Goal: Information Seeking & Learning: Get advice/opinions

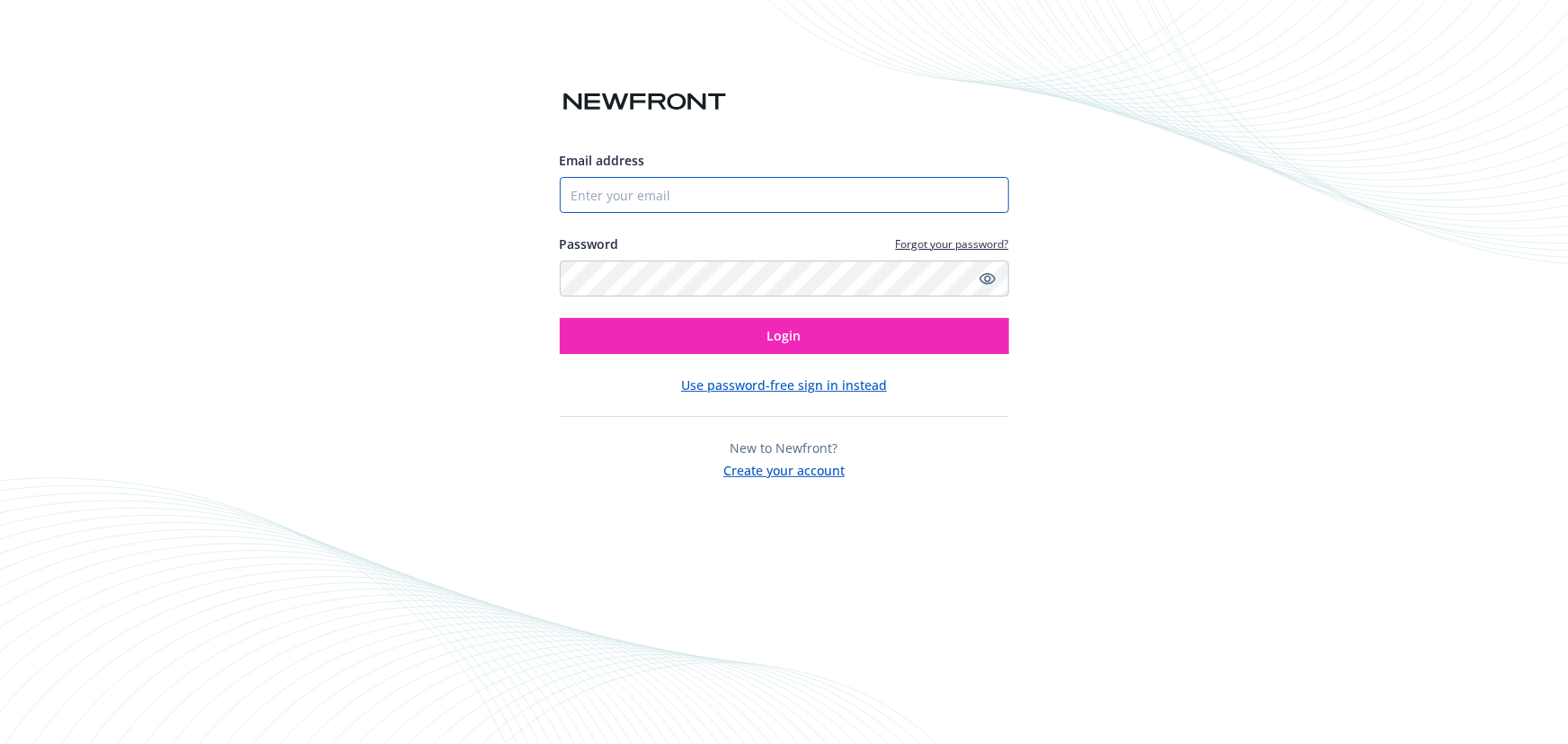
click at [633, 202] on input "Email address" at bounding box center [784, 194] width 449 height 36
type input "marina.sambel@newfront.com"
click at [560, 318] on button "Login" at bounding box center [784, 335] width 449 height 36
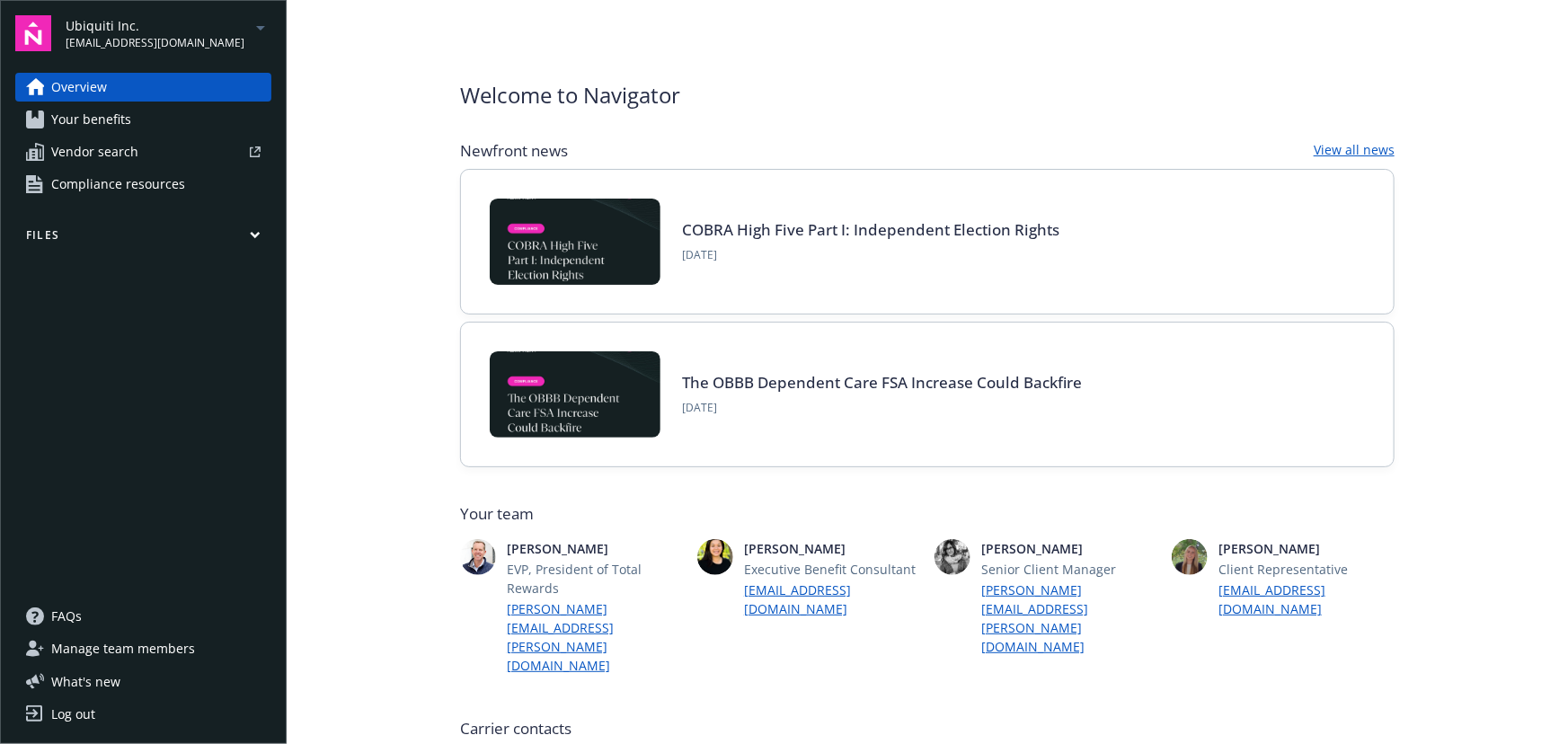
click at [122, 47] on span "[EMAIL_ADDRESS][DOMAIN_NAME]" at bounding box center [155, 43] width 179 height 16
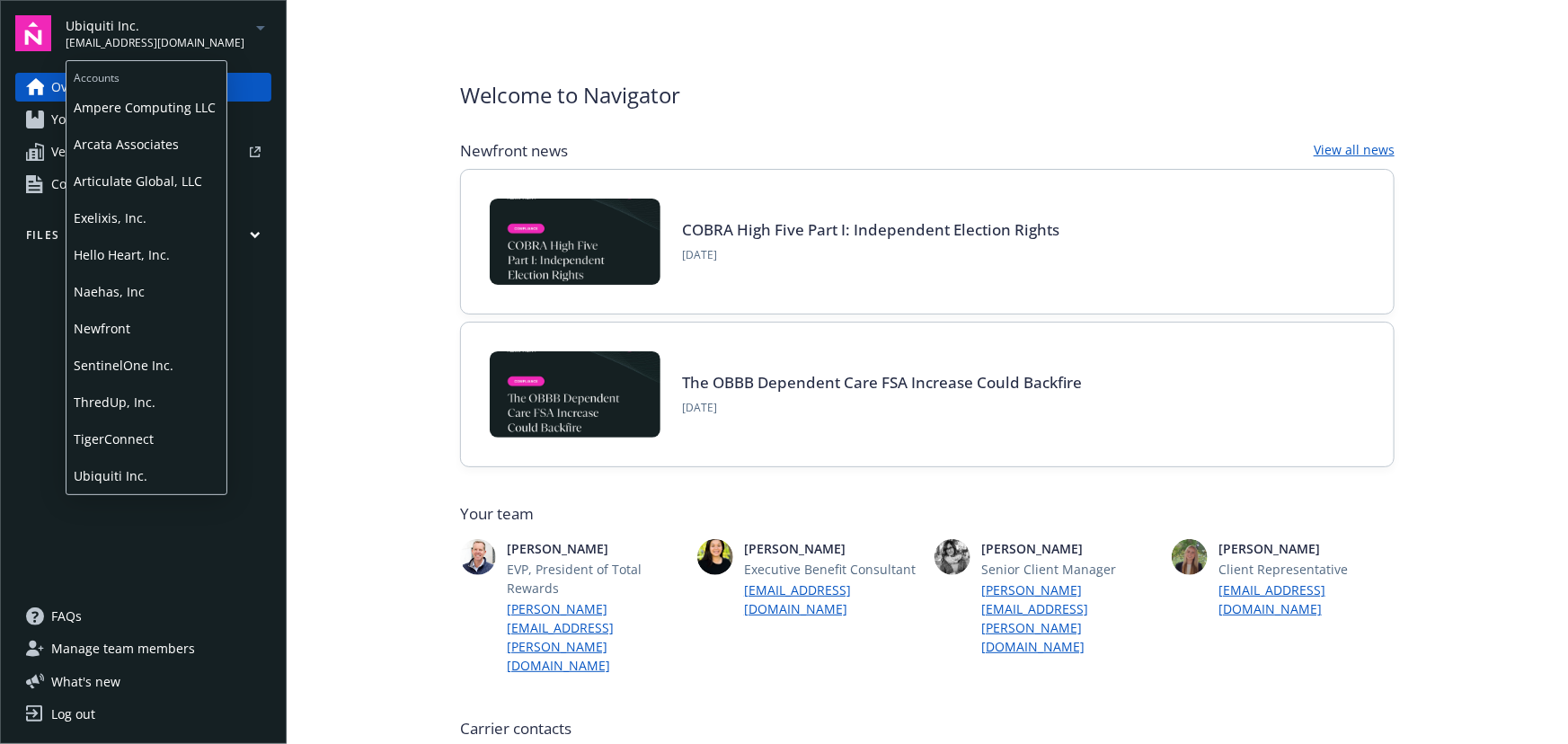
click at [147, 360] on span "SentinelOne Inc." at bounding box center [146, 365] width 145 height 37
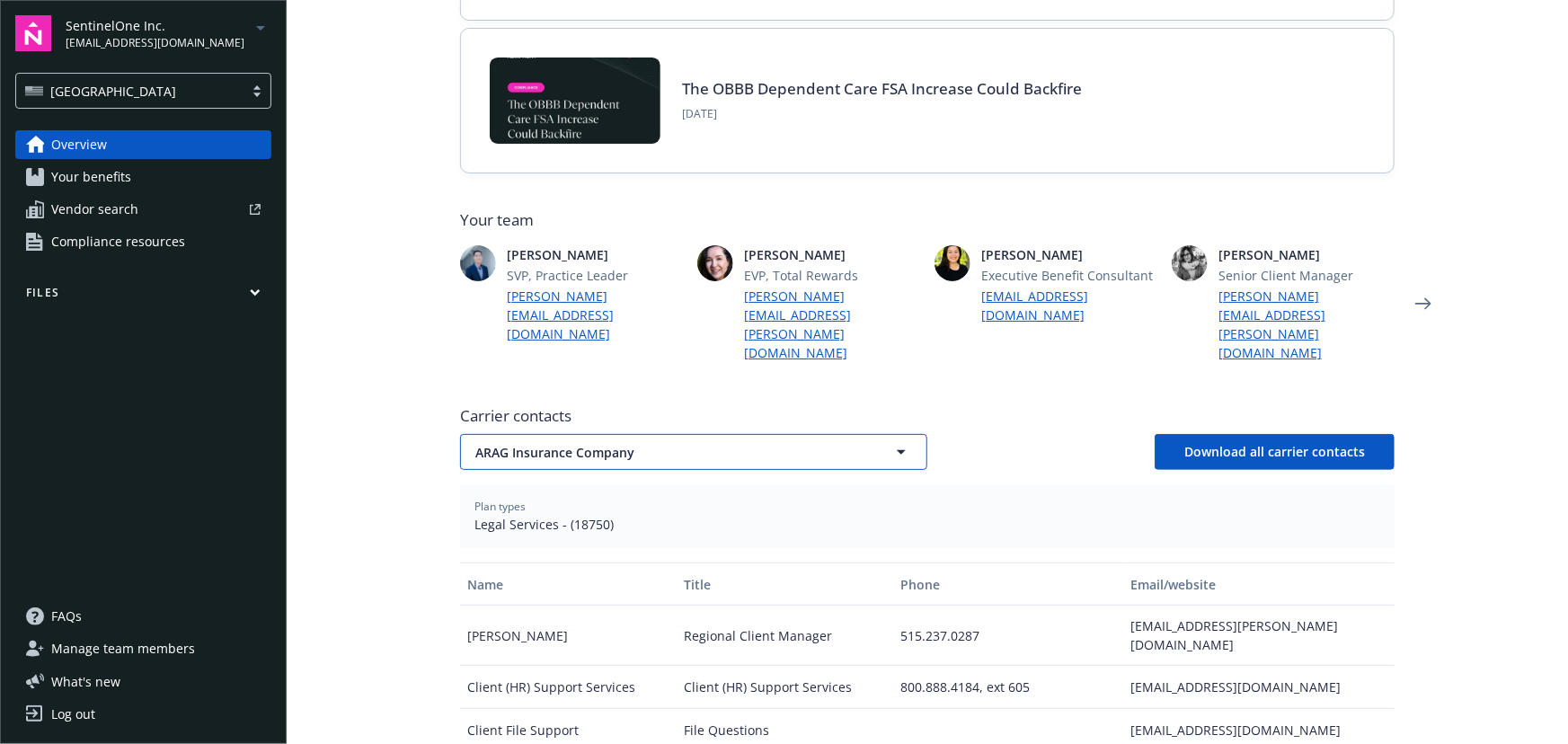
click at [610, 434] on button "ARAG Insurance Company" at bounding box center [694, 451] width 468 height 36
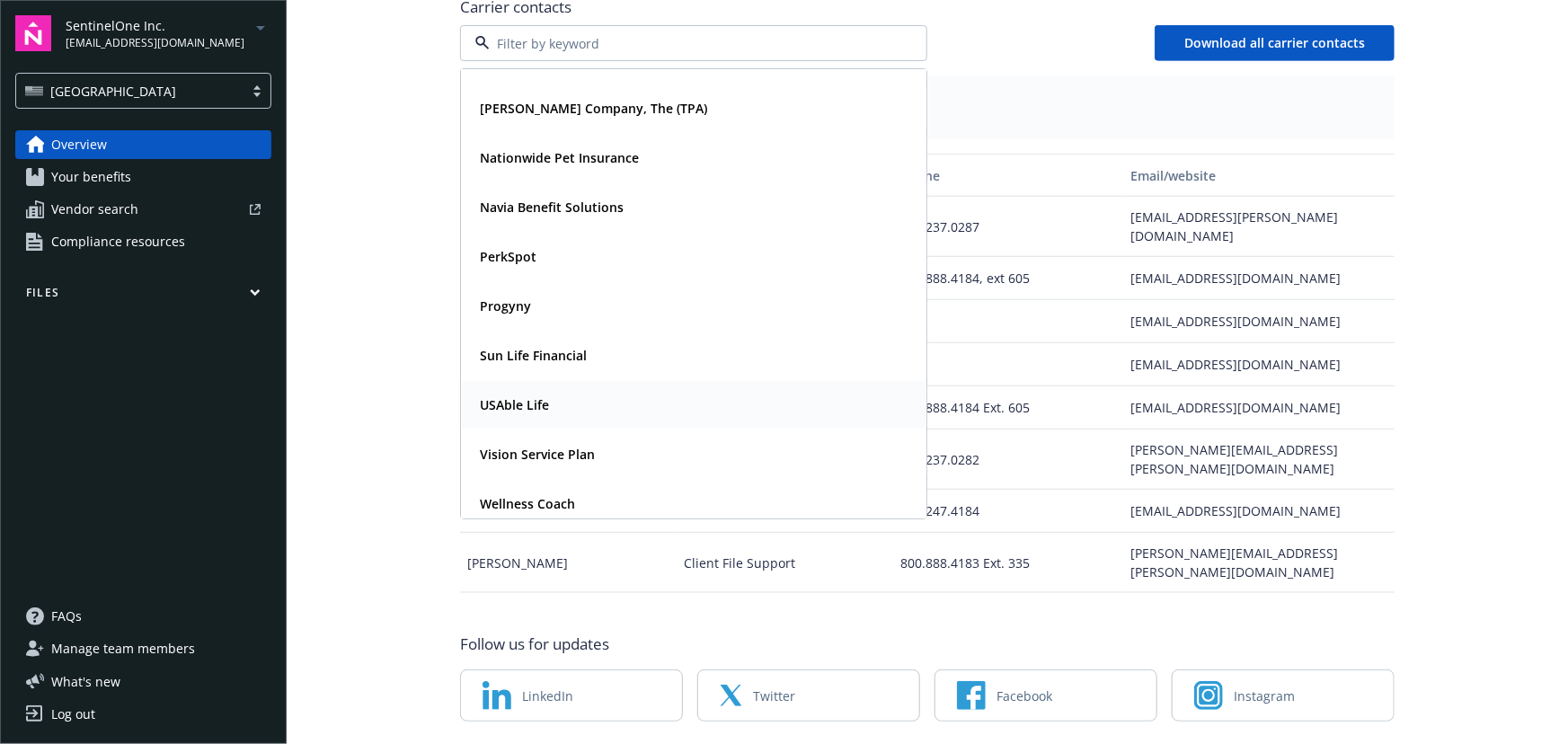
scroll to position [440, 0]
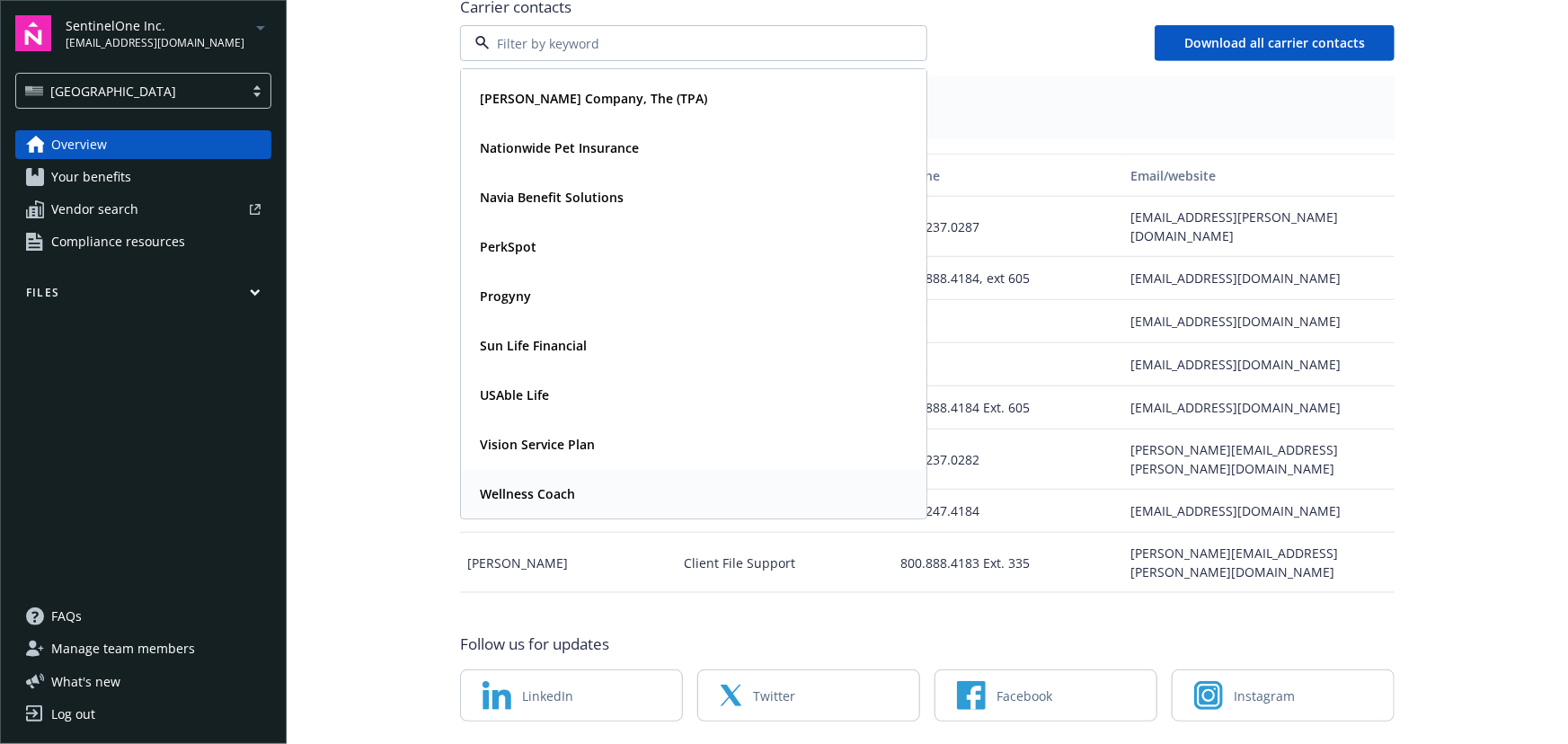
click at [560, 485] on strong "Wellness Coach" at bounding box center [528, 493] width 95 height 17
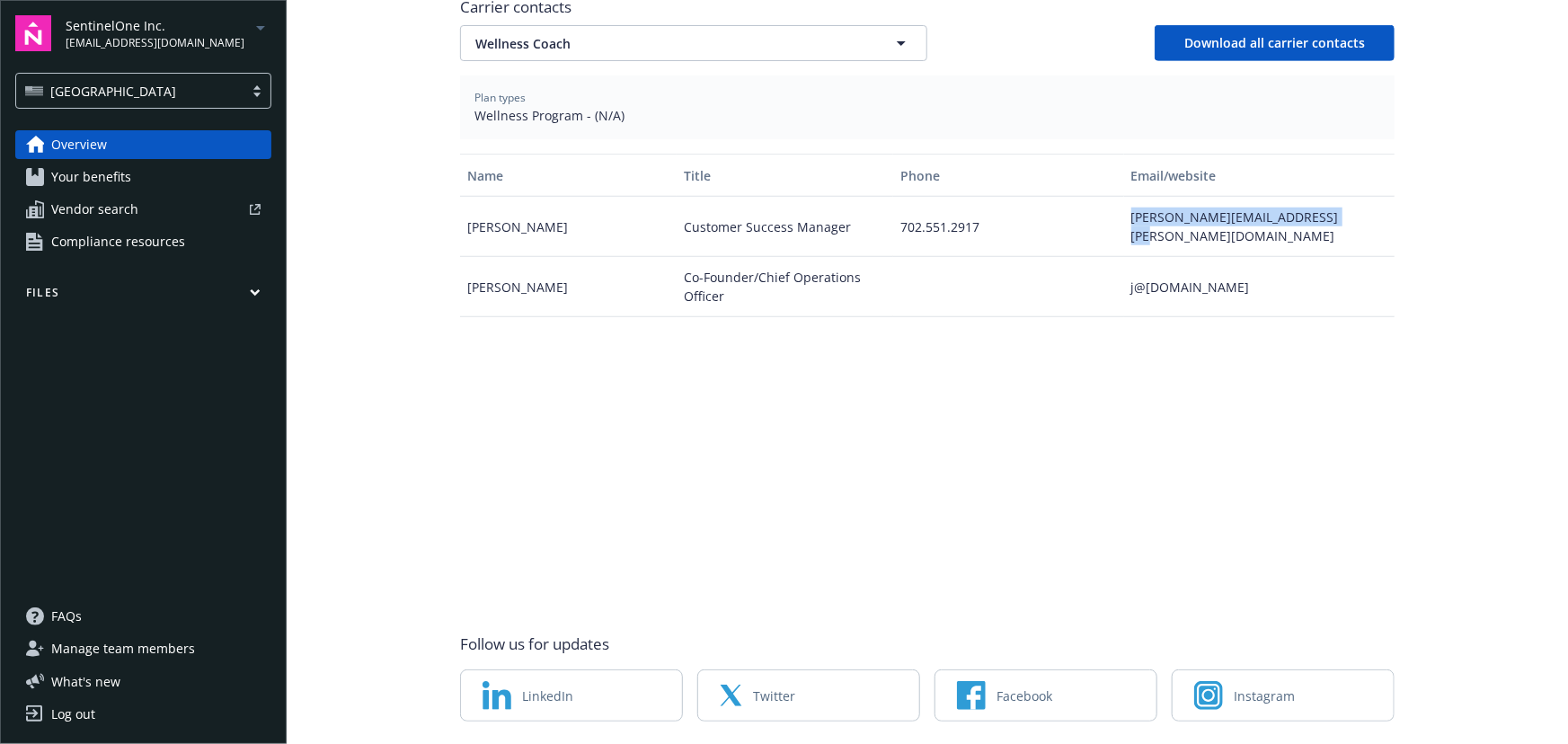
drag, startPoint x: 1342, startPoint y: 171, endPoint x: 1123, endPoint y: 186, distance: 219.5
click at [1124, 197] on div "[PERSON_NAME][EMAIL_ADDRESS][PERSON_NAME][DOMAIN_NAME]" at bounding box center [1259, 227] width 270 height 60
copy div "[PERSON_NAME][EMAIL_ADDRESS][PERSON_NAME][DOMAIN_NAME]"
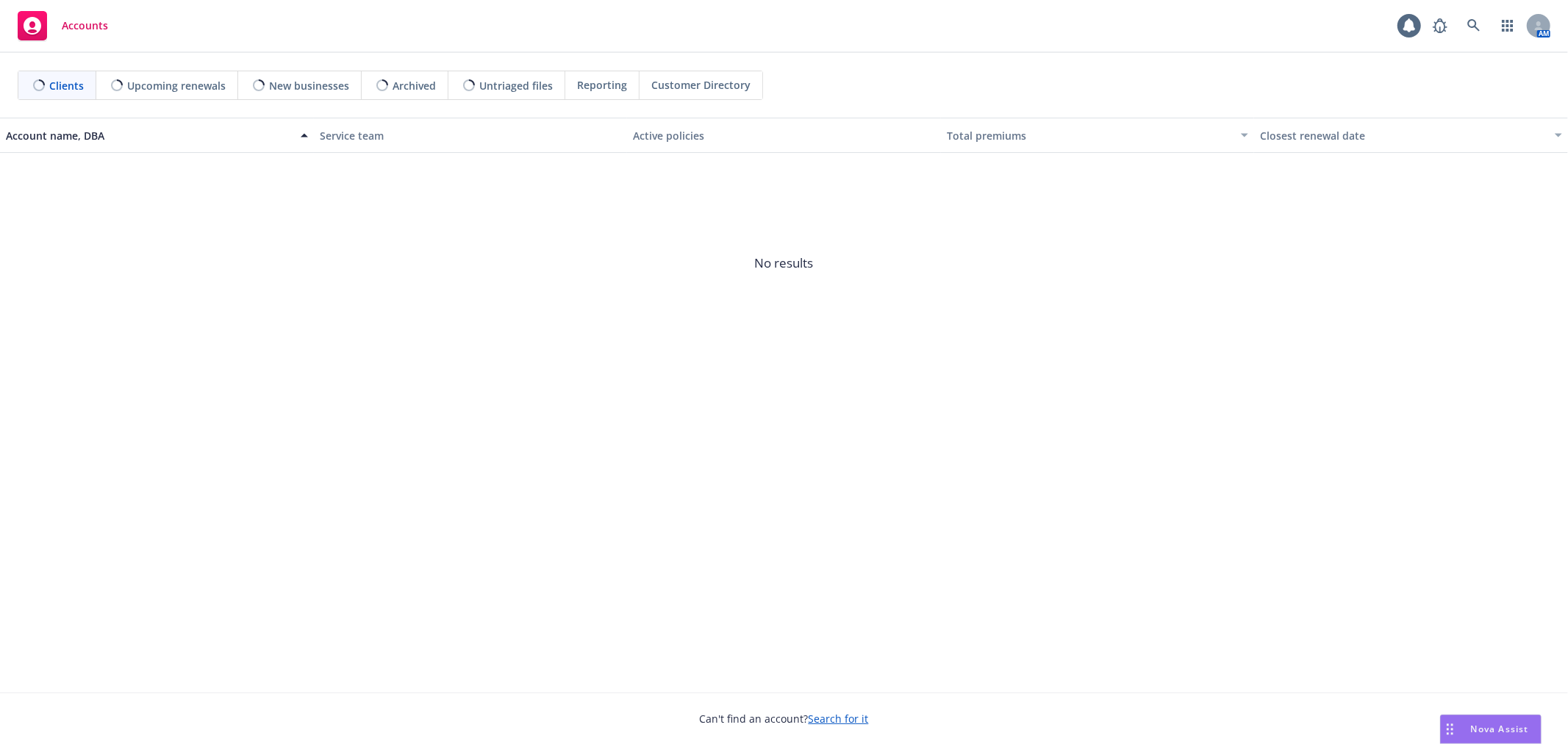
click at [1499, 722] on span "Nova Assist" at bounding box center [1500, 728] width 58 height 13
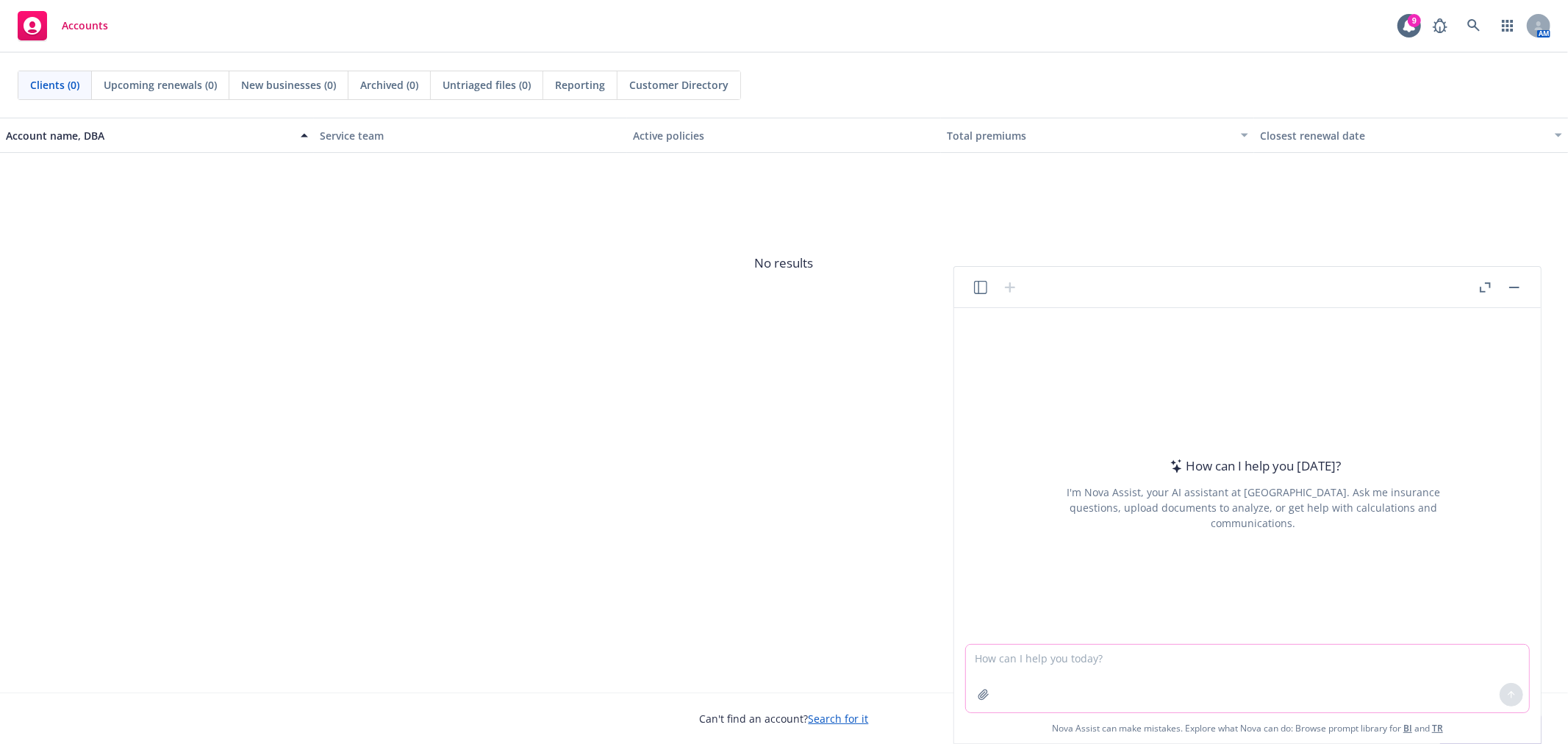
click at [1066, 681] on textarea at bounding box center [1248, 678] width 563 height 68
paste textarea "We are starting to prepare the communications for open enrollment and I wanted …"
type textarea "make this flow better "We are starting to prepare the communications for open e…"
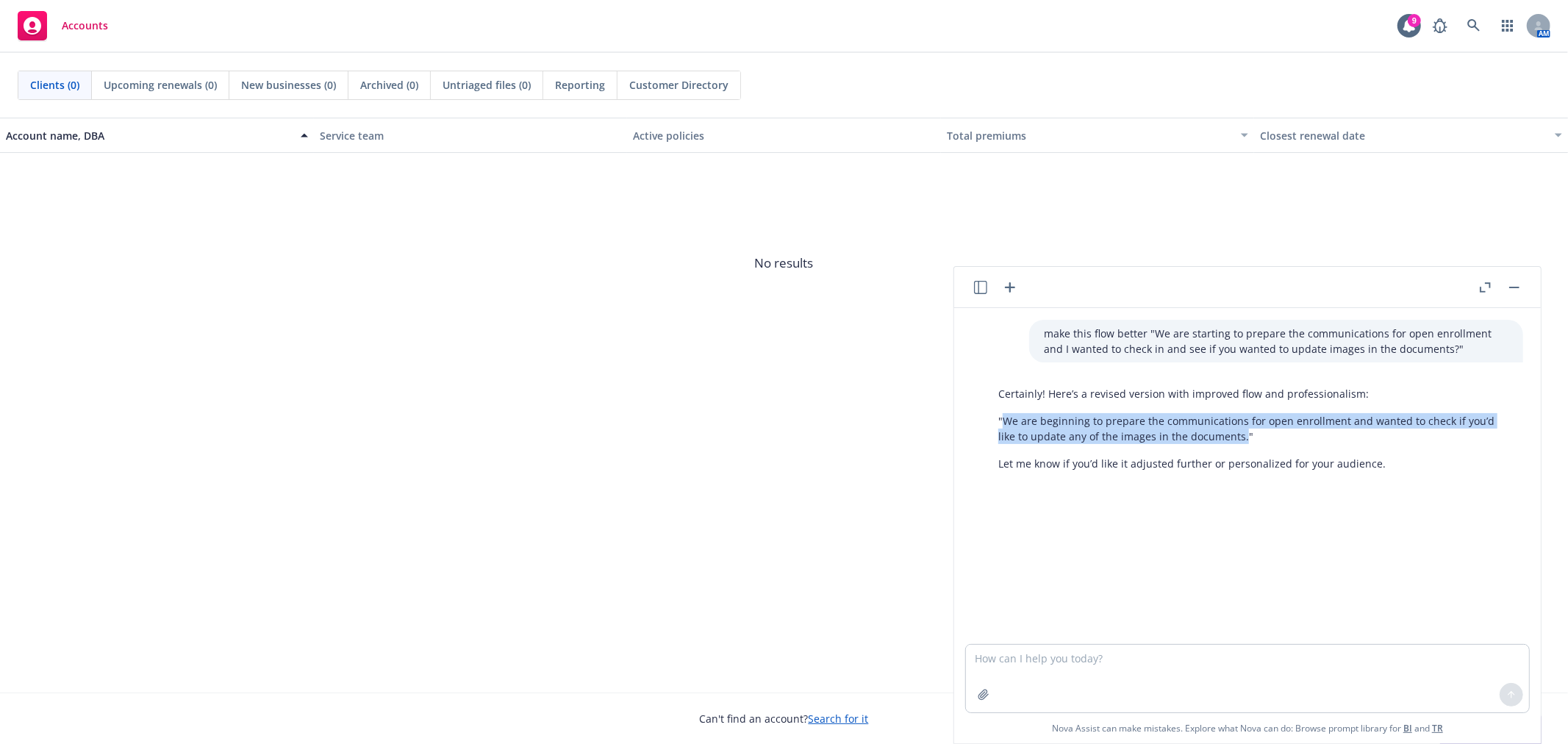
drag, startPoint x: 1001, startPoint y: 419, endPoint x: 1239, endPoint y: 441, distance: 239.0
click at [1239, 441] on p ""We are beginning to prepare the communications for open enrollment and wanted …" at bounding box center [1253, 428] width 510 height 31
copy p "We are beginning to prepare the communications for open enrollment and wanted t…"
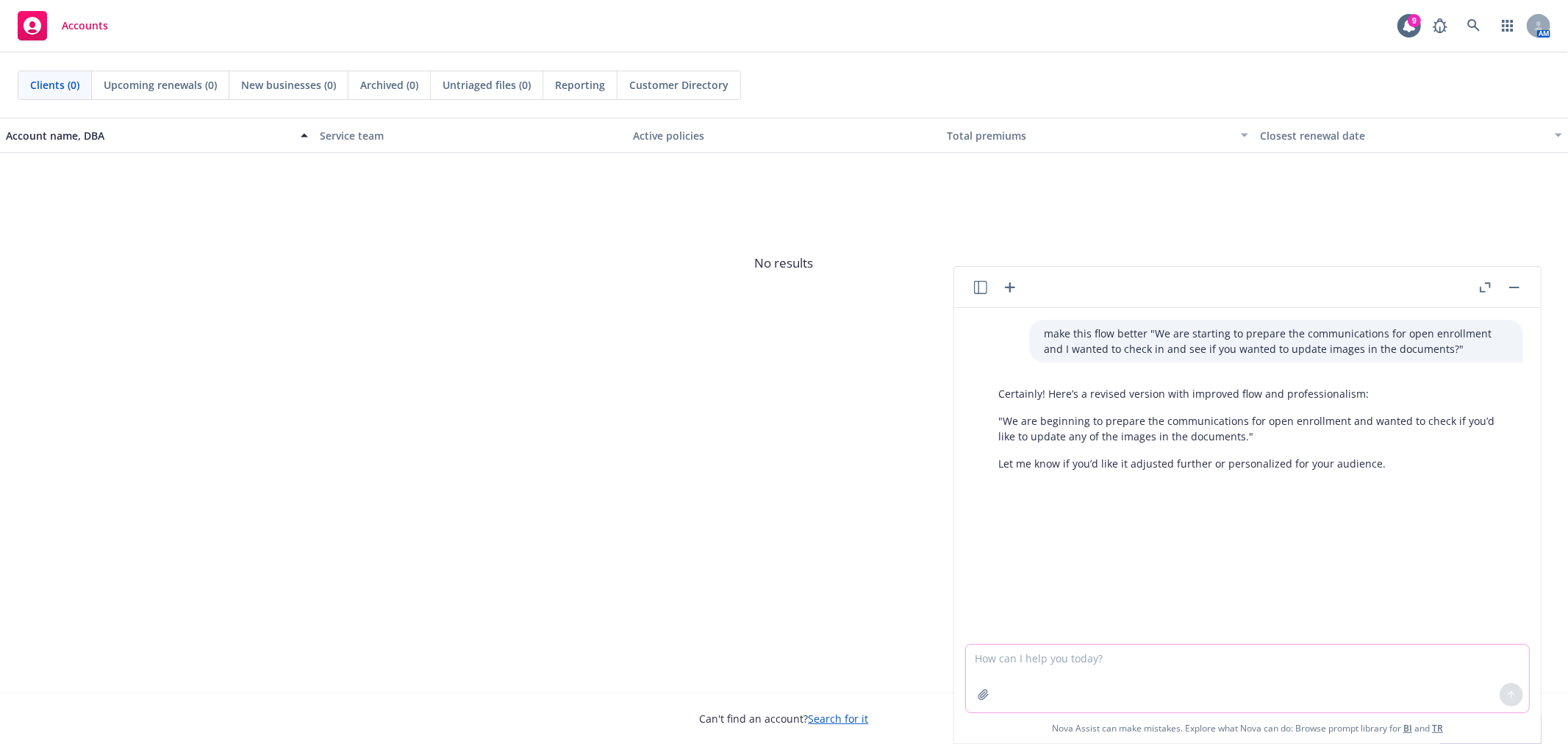
click at [1207, 679] on textarea at bounding box center [1248, 678] width 563 height 68
paste textarea "We are beginning to prepare the communications for open enrollment and wanted t…"
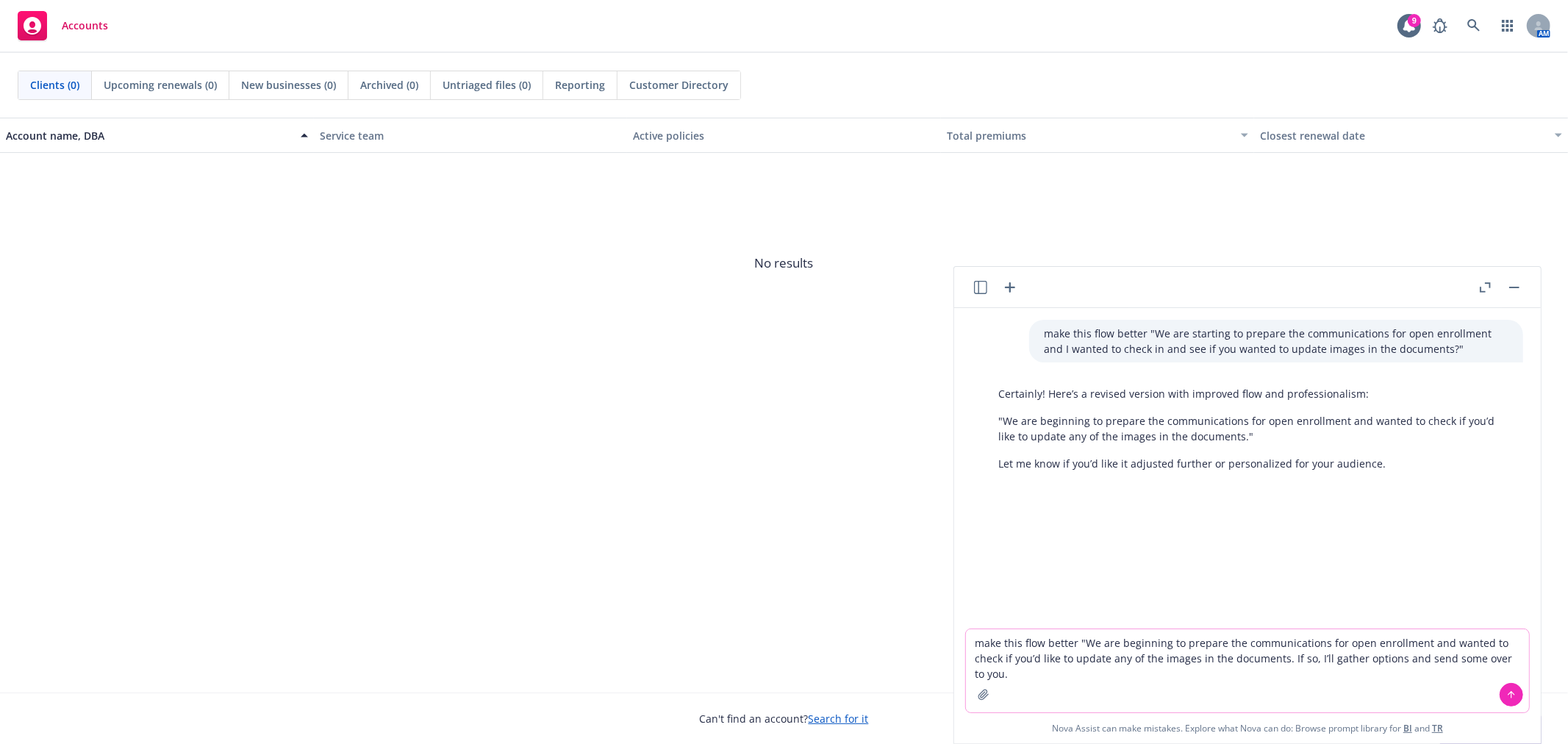
type textarea "make this flow better "We are beginning to prepare the communications for open …"
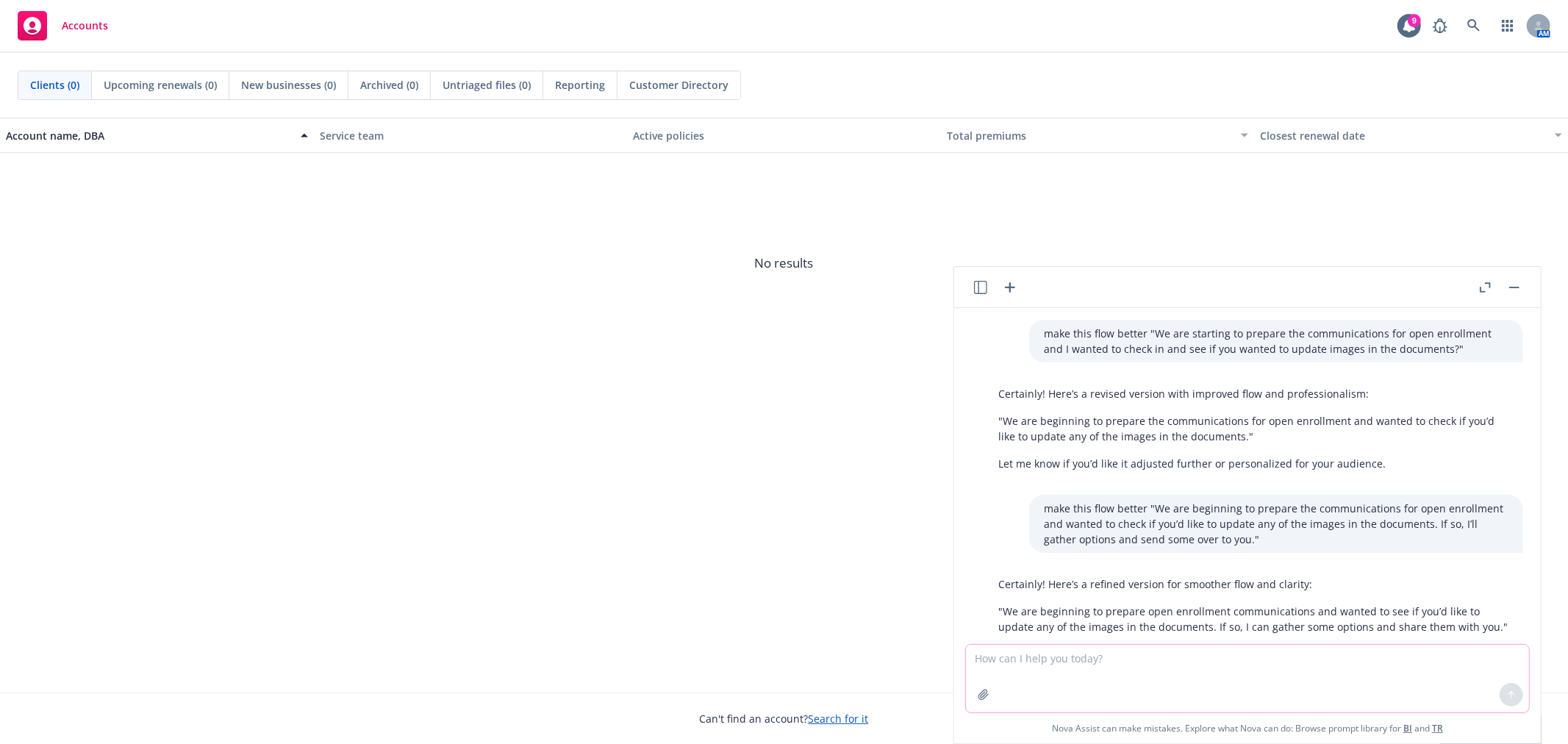
scroll to position [31, 0]
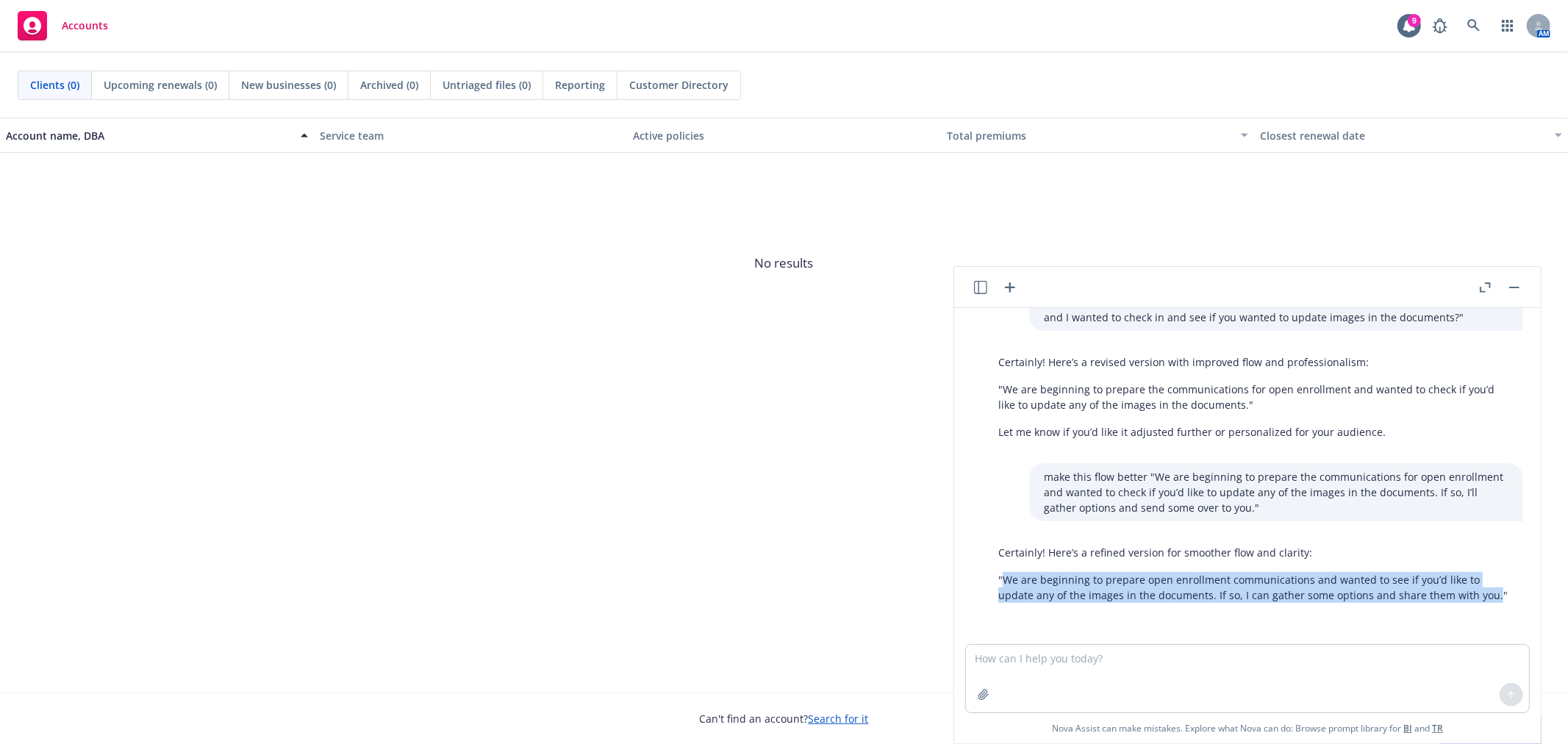
drag, startPoint x: 1003, startPoint y: 577, endPoint x: 1486, endPoint y: 606, distance: 483.9
click at [1486, 606] on div "Certainly! Here’s a refined version for smoother flow and clarity: "We are begi…" at bounding box center [1254, 573] width 539 height 69
copy p "We are beginning to prepare open enrollment communications and wanted to see if…"
